Goal: Task Accomplishment & Management: Manage account settings

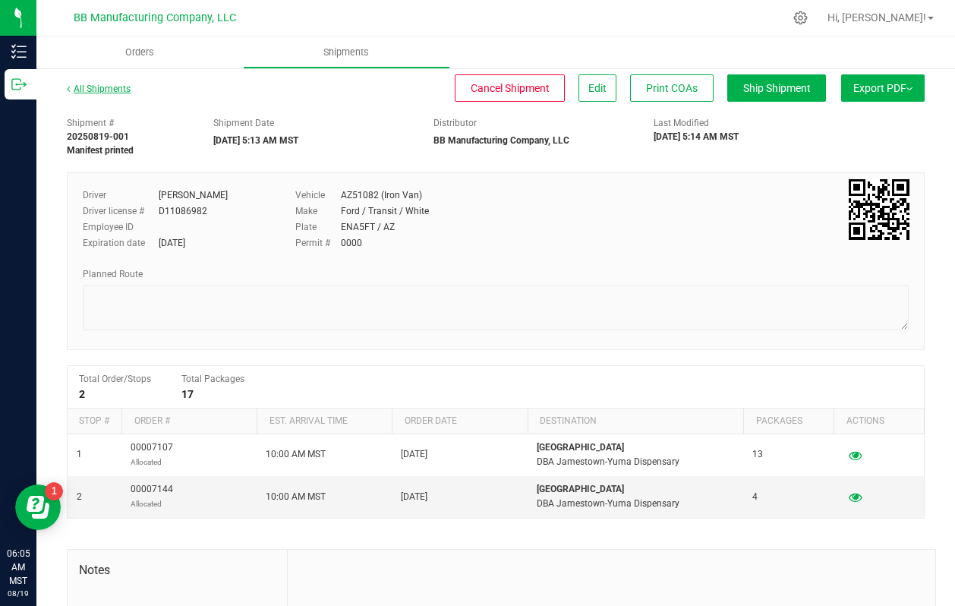
click at [96, 87] on link "All Shipments" at bounding box center [99, 89] width 64 height 11
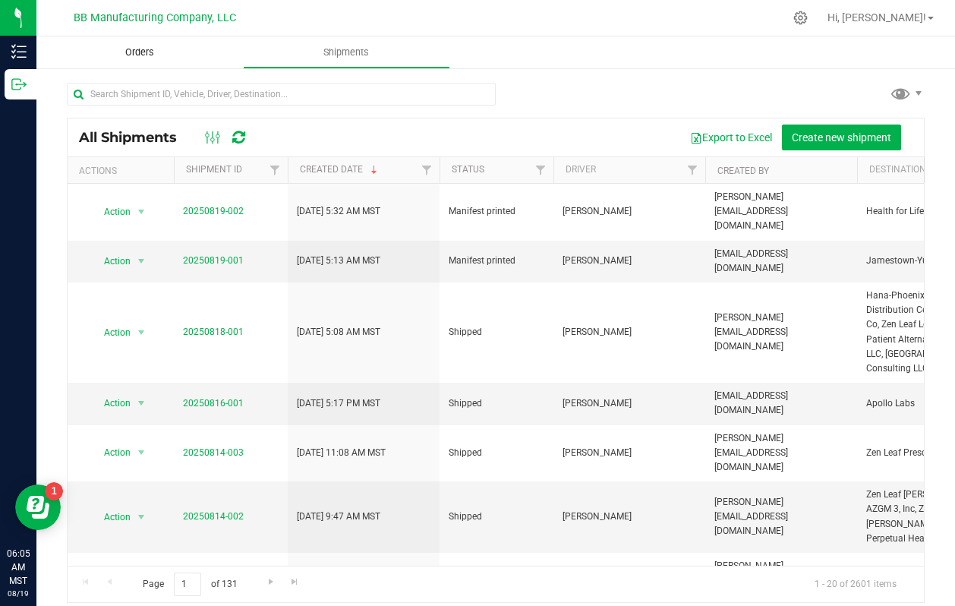
click at [136, 55] on span "Orders" at bounding box center [140, 53] width 70 height 14
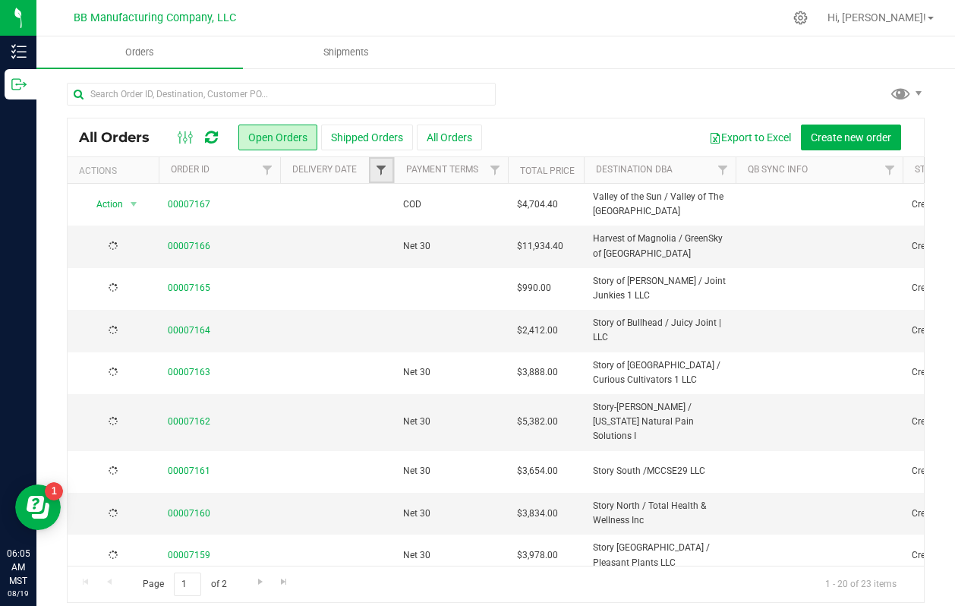
click at [383, 169] on span "Filter" at bounding box center [381, 170] width 12 height 12
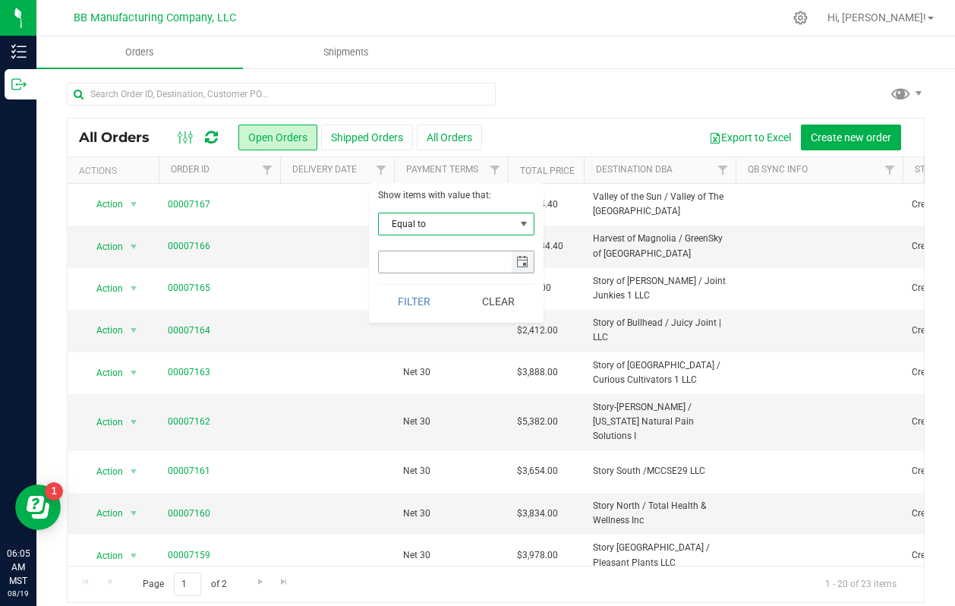
click at [519, 263] on span "select" at bounding box center [522, 262] width 12 height 12
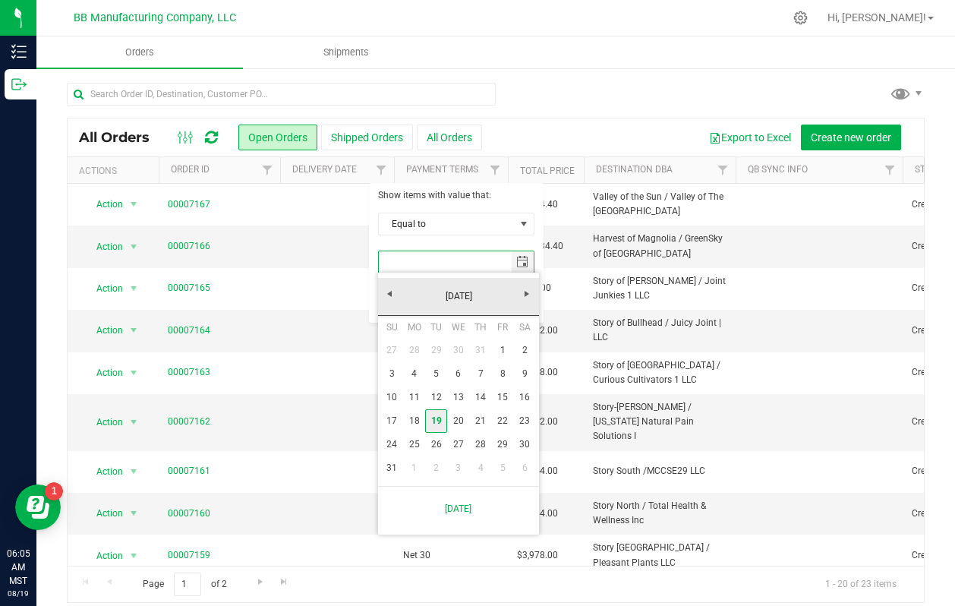
click at [440, 427] on link "19" at bounding box center [436, 421] width 22 height 24
type input "[DATE]"
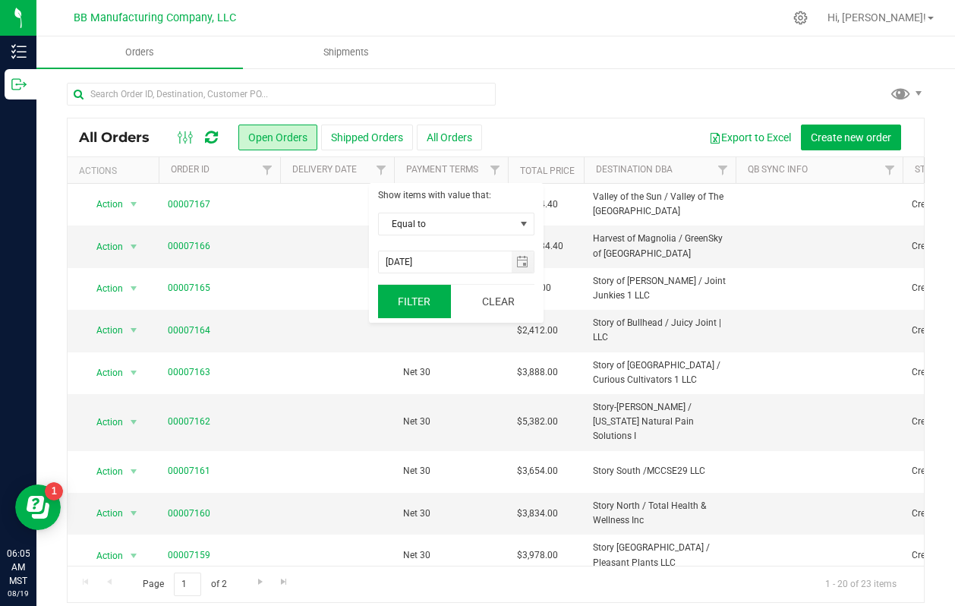
click at [417, 299] on button "Filter" at bounding box center [414, 301] width 73 height 33
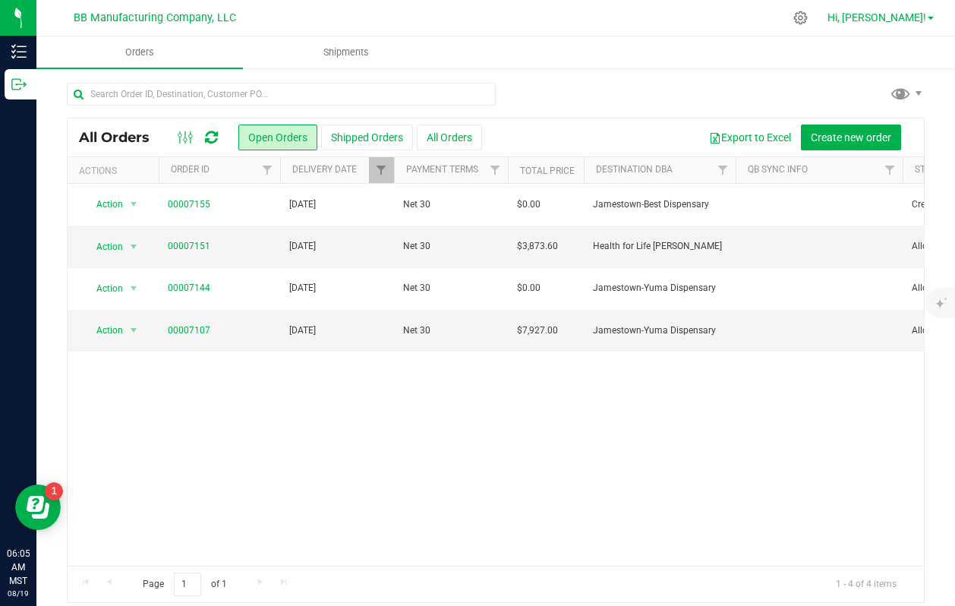
click at [917, 20] on span "Hi, [PERSON_NAME]!" at bounding box center [877, 17] width 99 height 12
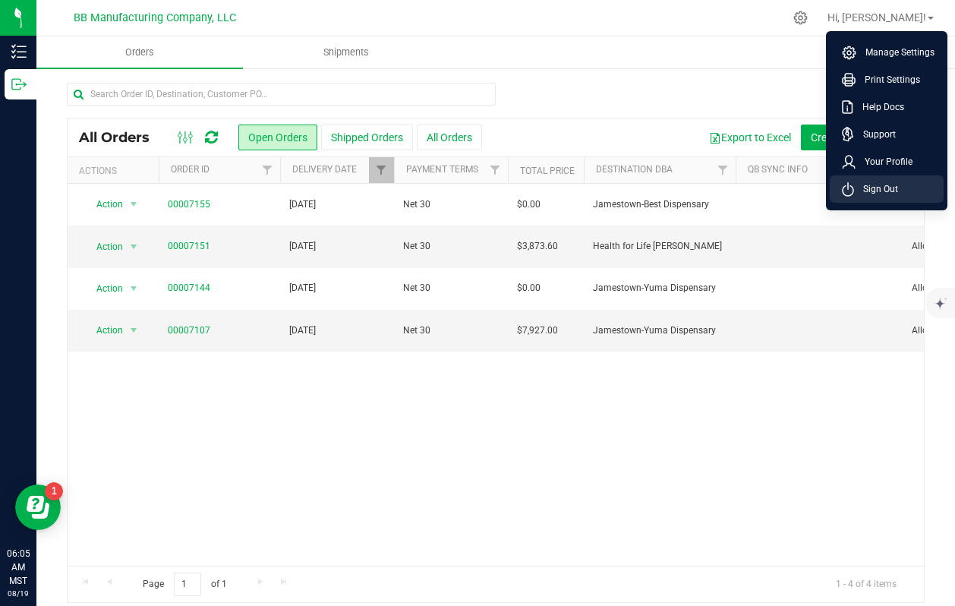
click at [854, 191] on span "Sign Out" at bounding box center [876, 188] width 44 height 15
